Goal: Check status

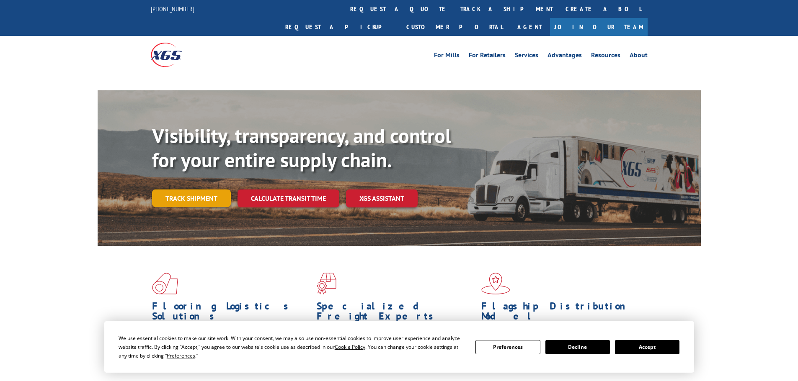
click at [198, 190] on link "Track shipment" at bounding box center [191, 199] width 79 height 18
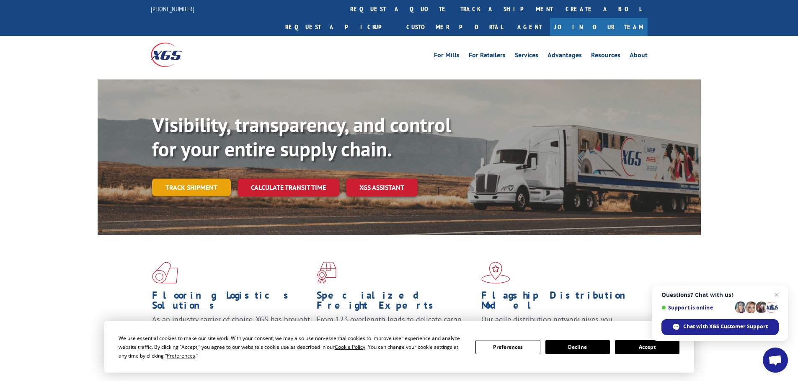
click at [206, 179] on link "Track shipment" at bounding box center [191, 188] width 79 height 18
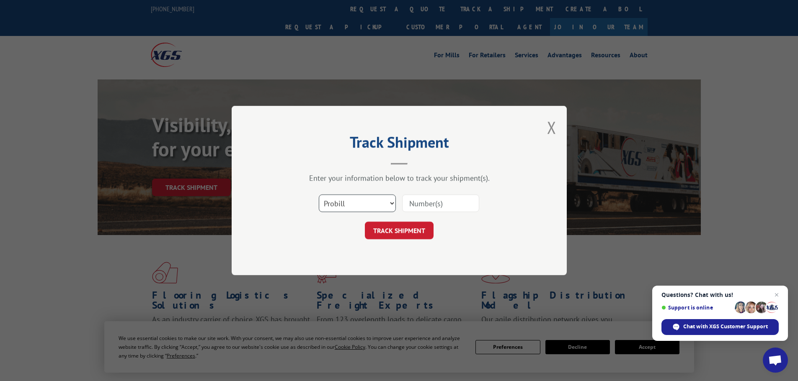
click at [388, 201] on select "Select category... Probill BOL PO" at bounding box center [357, 204] width 77 height 18
click at [319, 195] on select "Select category... Probill BOL PO" at bounding box center [357, 204] width 77 height 18
click at [448, 201] on input at bounding box center [440, 204] width 77 height 18
type input "17095612"
click at [410, 235] on button "TRACK SHIPMENT" at bounding box center [399, 231] width 69 height 18
